Goal: Communication & Community: Ask a question

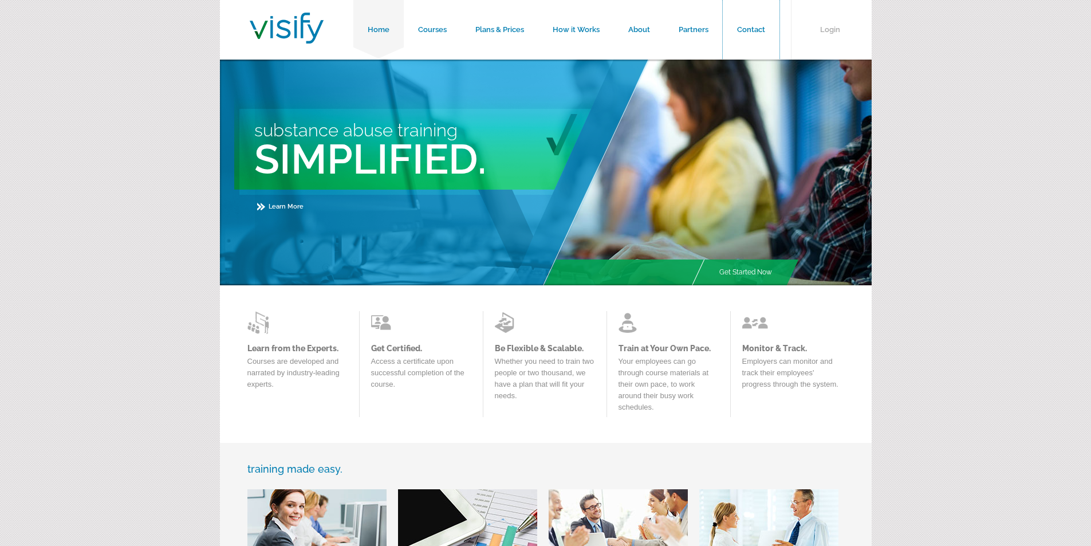
click at [723, 0] on link "Contact" at bounding box center [751, 30] width 57 height 60
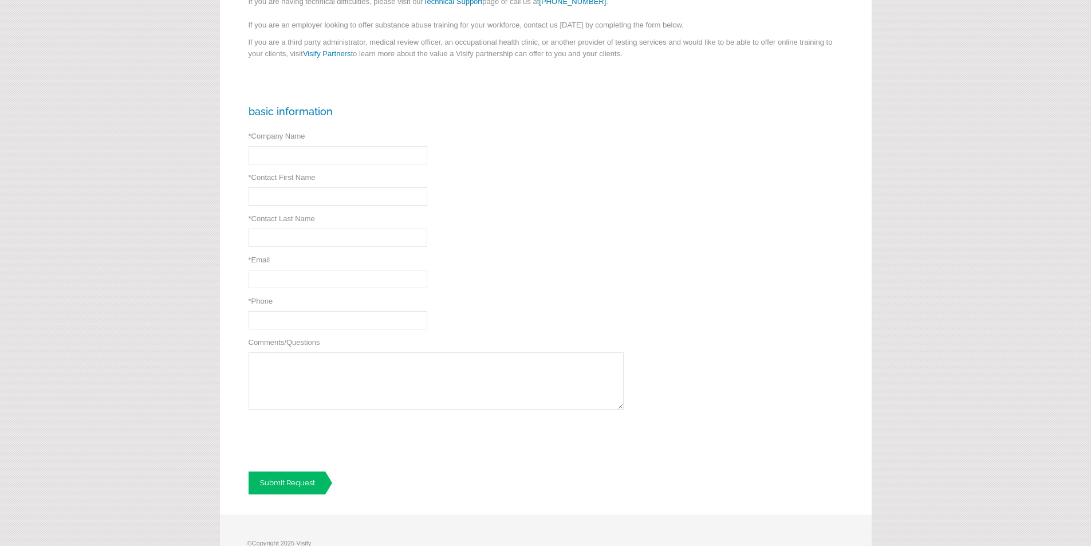
scroll to position [237, 0]
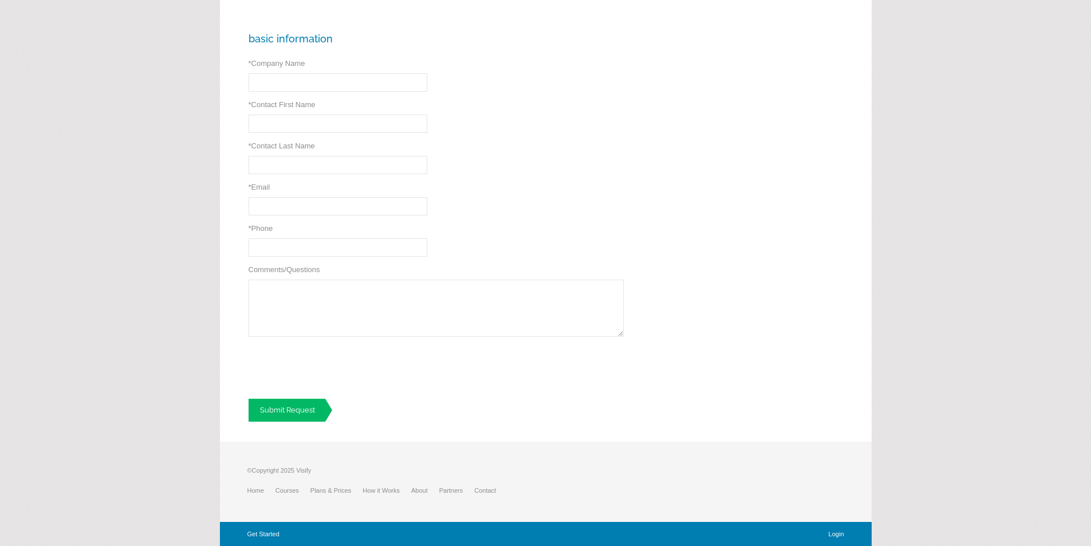
click at [324, 140] on div "Basic Information * Company Name * Required * Contact First Name * Required * C…" at bounding box center [546, 227] width 652 height 429
click at [325, 163] on input "* Contact Last Name" at bounding box center [338, 165] width 179 height 18
type input "[PERSON_NAME]"
type input "Corporate Class Crew"
type input "[PERSON_NAME]"
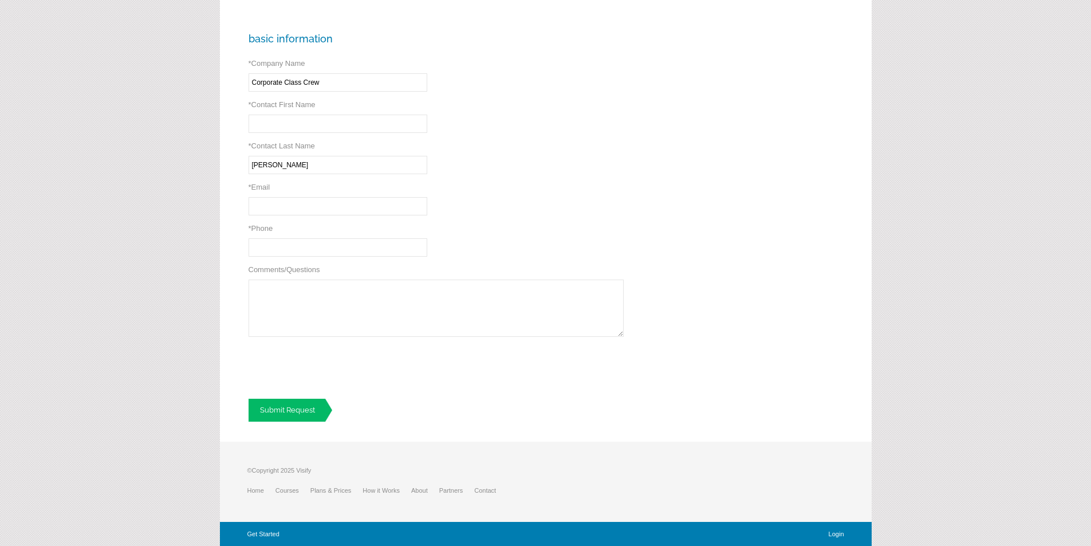
type input "[PERSON_NAME][EMAIL_ADDRESS][DOMAIN_NAME]"
type input "[PHONE_NUMBER]"
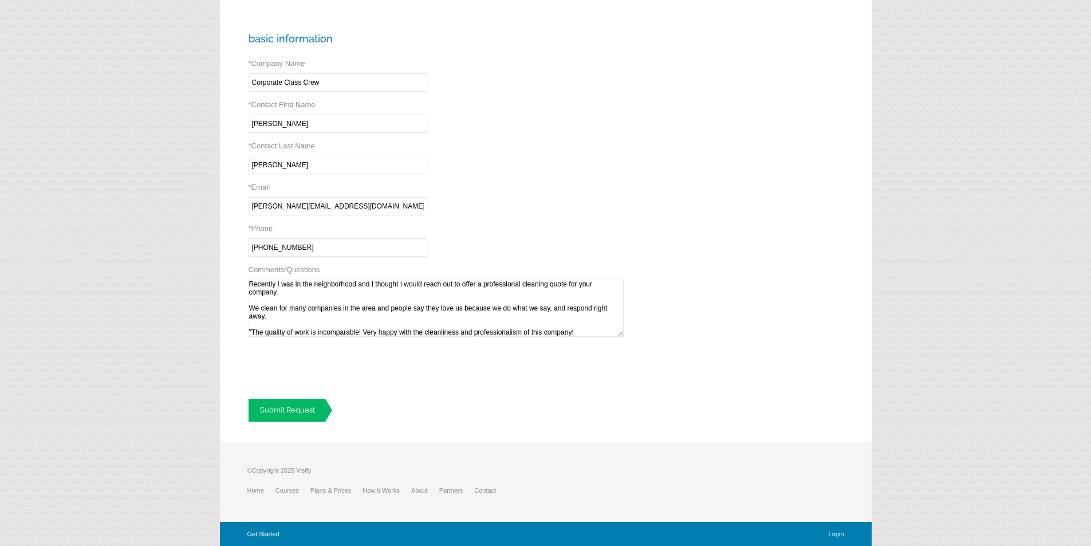
click at [317, 309] on textarea "Recently I was in the neighborhood and I thought I would reach out to offer a p…" at bounding box center [436, 307] width 375 height 57
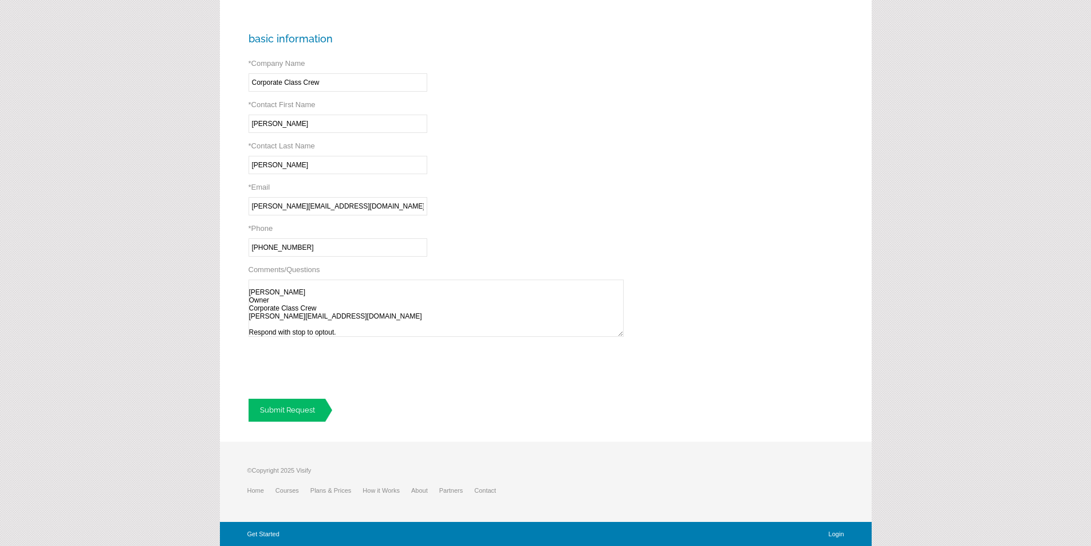
type textarea "Recently I was in the neighborhood and I thought I would reach out to offer a p…"
click at [302, 278] on div "Basic Information * Company Name Corporate Class Crew * Required * Contact Firs…" at bounding box center [546, 227] width 652 height 429
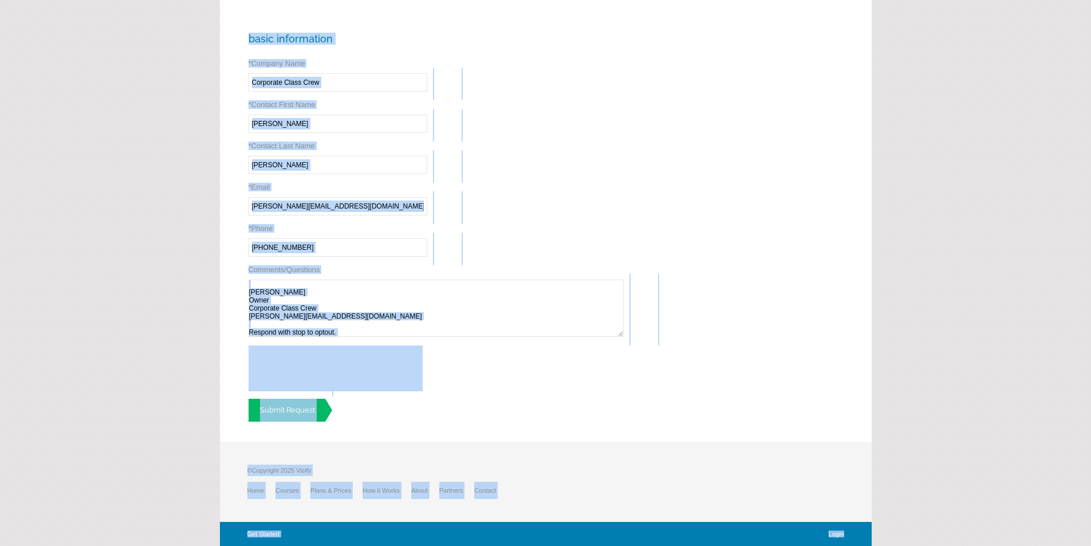
click at [306, 311] on textarea "Recently I was in the neighborhood and I thought I would reach out to offer a p…" at bounding box center [436, 307] width 375 height 57
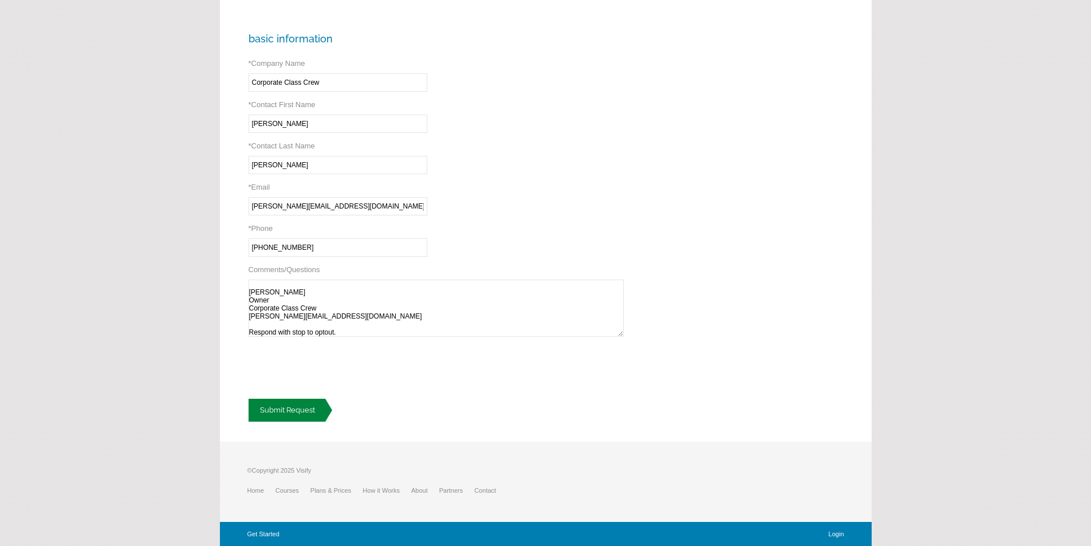
click at [288, 405] on link "Submit Request" at bounding box center [291, 410] width 84 height 23
